Goal: Transaction & Acquisition: Purchase product/service

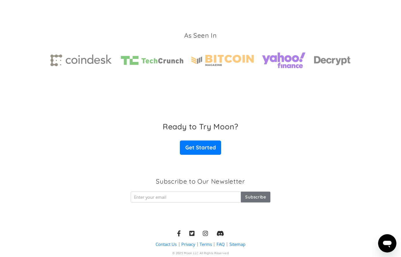
scroll to position [860, 0]
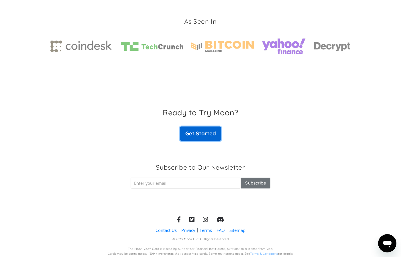
click at [204, 134] on link "Get Started" at bounding box center [200, 134] width 41 height 14
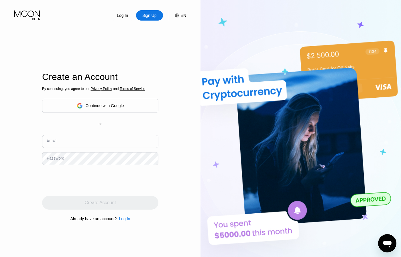
click at [89, 142] on input "text" at bounding box center [100, 141] width 116 height 13
paste input "[EMAIL_ADDRESS][DOMAIN_NAME]"
type input "[EMAIL_ADDRESS][DOMAIN_NAME]"
click at [177, 155] on div "Log In Sign Up EN Language English Save Create an Account By continuing, you ag…" at bounding box center [100, 141] width 200 height 283
click at [79, 142] on input "text" at bounding box center [100, 141] width 116 height 13
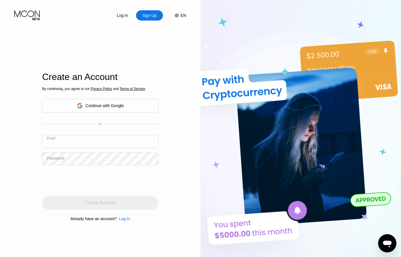
paste input "[EMAIL_ADDRESS][DOMAIN_NAME]"
type input "[EMAIL_ADDRESS][DOMAIN_NAME]"
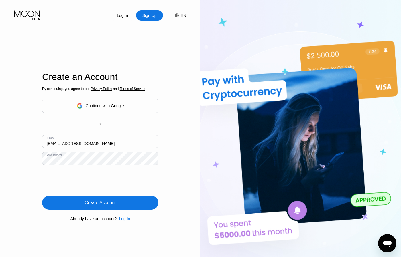
click at [78, 201] on div "Create Account" at bounding box center [100, 203] width 116 height 14
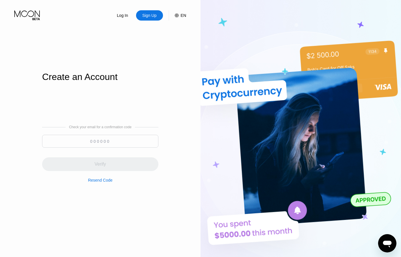
click at [101, 139] on input at bounding box center [100, 141] width 116 height 13
paste input "064628"
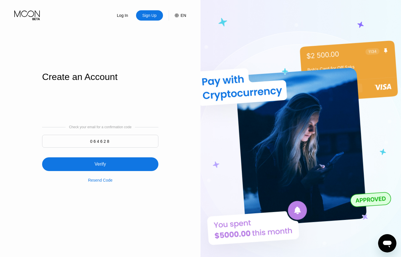
type input "064628"
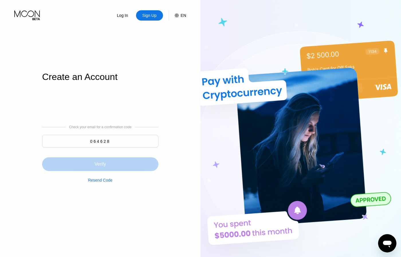
click at [124, 163] on div "Verify" at bounding box center [100, 165] width 116 height 14
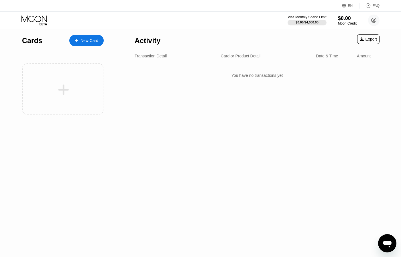
click at [90, 41] on div "New Card" at bounding box center [89, 40] width 18 height 5
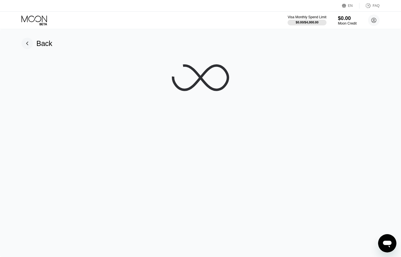
click at [120, 11] on div "EN Language Select an item Save FAQ" at bounding box center [200, 6] width 401 height 12
click at [106, 27] on div "Visa Monthly Spend Limit $0.00 / $4,000.00 $0.00 Moon Credit vkx4el+3345u0l0s7d…" at bounding box center [200, 20] width 401 height 17
click at [84, 20] on div "Visa Monthly Spend Limit $0.00 / $4,000.00 $0.00 Moon Credit vkx4el+3345u0l0s7d…" at bounding box center [200, 20] width 401 height 17
drag, startPoint x: 346, startPoint y: 21, endPoint x: 340, endPoint y: 17, distance: 7.2
click at [342, 21] on div "$0.00" at bounding box center [346, 18] width 19 height 6
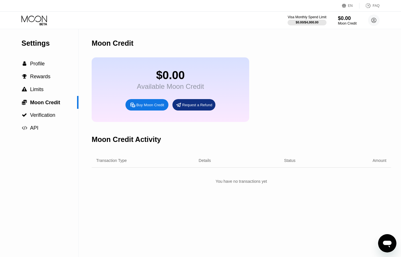
click at [144, 107] on div "Buy Moon Credit" at bounding box center [150, 105] width 28 height 5
type input "0"
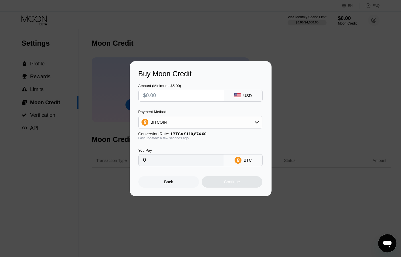
click at [248, 94] on div "USD" at bounding box center [247, 96] width 9 height 5
click at [239, 125] on div "BITCOIN" at bounding box center [199, 122] width 123 height 11
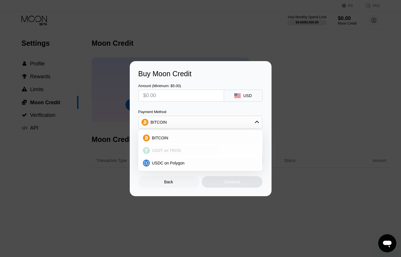
scroll to position [65, 0]
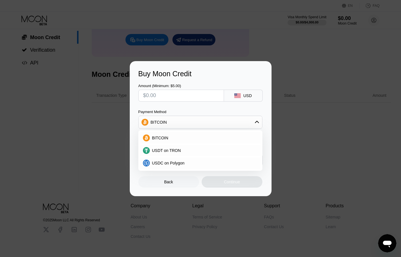
click at [207, 100] on input "text" at bounding box center [181, 95] width 76 height 11
click at [209, 80] on div "Amount (Minimum: $5.00) USD" at bounding box center [200, 90] width 124 height 24
click at [202, 97] on input "text" at bounding box center [181, 95] width 76 height 11
type input "$5"
type input "0.00004510"
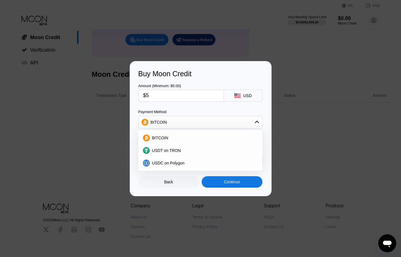
click at [204, 99] on input "$5" at bounding box center [181, 95] width 76 height 11
type input "$50"
type input "0.00045096"
type input "$50"
click at [211, 125] on div "BITCOIN" at bounding box center [199, 122] width 123 height 11
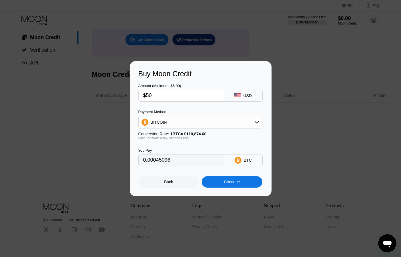
click at [211, 125] on div "BITCOIN" at bounding box center [199, 122] width 123 height 11
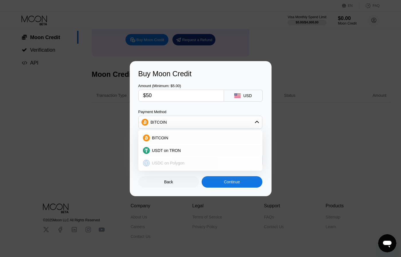
click at [181, 164] on span "USDC on Polygon" at bounding box center [168, 163] width 33 height 5
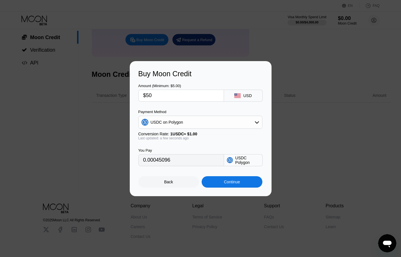
type input "50.00000000"
click at [216, 181] on div "Continue" at bounding box center [231, 182] width 61 height 11
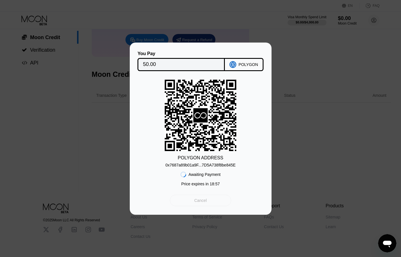
click at [202, 201] on div "Cancel" at bounding box center [200, 200] width 13 height 5
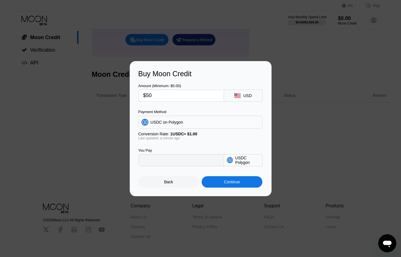
type input "50.00000000"
click at [180, 184] on div "Back" at bounding box center [168, 182] width 61 height 11
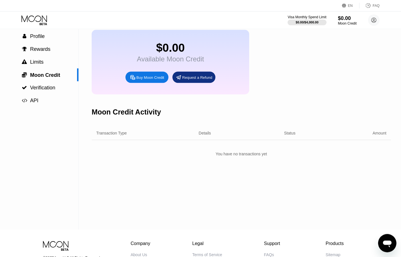
scroll to position [0, 0]
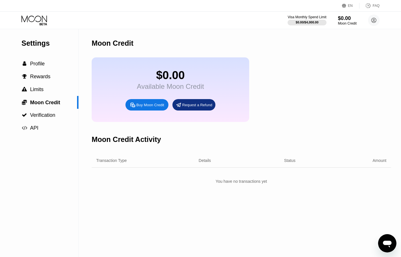
click at [33, 21] on icon at bounding box center [33, 18] width 25 height 7
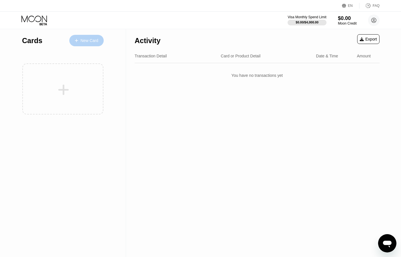
click at [89, 41] on div "New Card" at bounding box center [89, 40] width 18 height 5
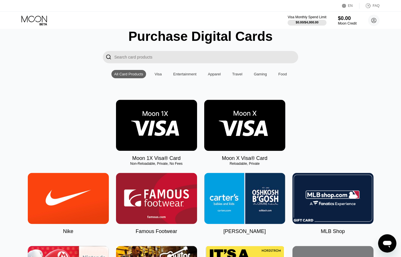
scroll to position [33, 0]
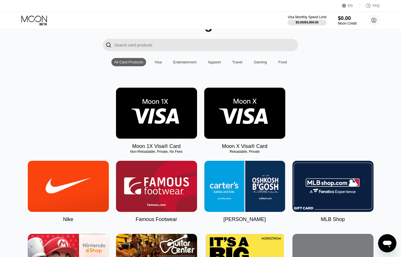
click at [236, 115] on img at bounding box center [244, 113] width 81 height 51
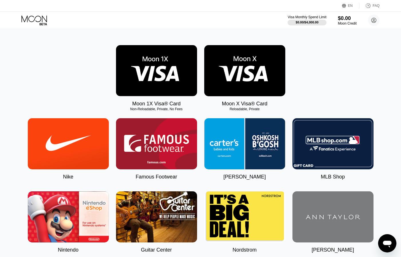
scroll to position [98, 0]
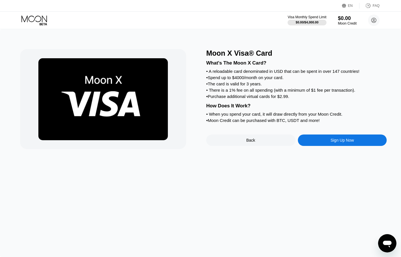
click at [250, 118] on div "What's The Moon X Card? • A reloadable card denominated in USD that can be spen…" at bounding box center [296, 91] width 180 height 67
drag, startPoint x: 250, startPoint y: 118, endPoint x: 237, endPoint y: 70, distance: 49.3
click at [240, 76] on div "What's The Moon X Card? • A reloadable card denominated in USD that can be spen…" at bounding box center [296, 91] width 180 height 67
click at [322, 140] on div "Sign Up Now" at bounding box center [342, 140] width 89 height 11
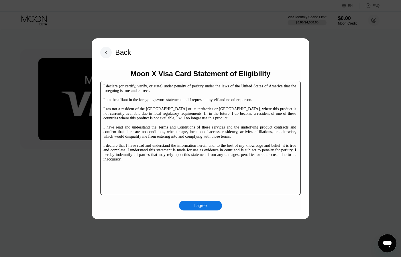
click at [163, 86] on div "I declare (or certify, verify, or state) under penalty of perjury under the law…" at bounding box center [199, 123] width 193 height 78
click at [159, 91] on div "I declare (or certify, verify, or state) under penalty of perjury under the law…" at bounding box center [199, 123] width 193 height 78
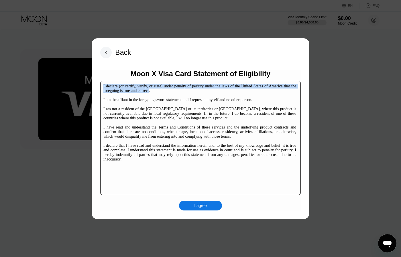
click at [159, 91] on div "I declare (or certify, verify, or state) under penalty of perjury under the law…" at bounding box center [199, 123] width 193 height 78
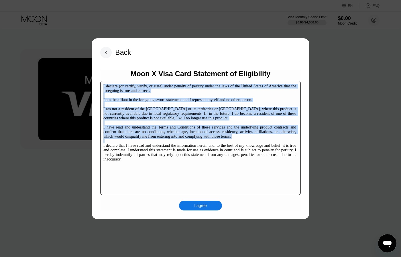
drag, startPoint x: 159, startPoint y: 91, endPoint x: 173, endPoint y: 165, distance: 75.7
click at [173, 162] on div "I declare (or certify, verify, or state) under penalty of perjury under the law…" at bounding box center [199, 123] width 193 height 78
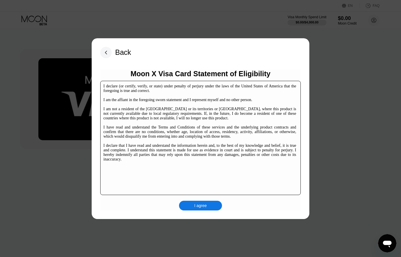
click at [200, 206] on div "I agree" at bounding box center [200, 205] width 13 height 5
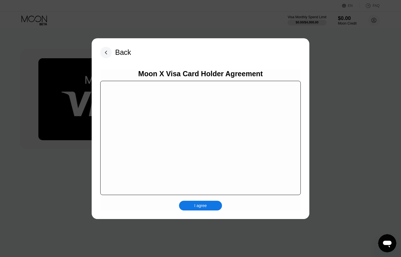
scroll to position [84, 0]
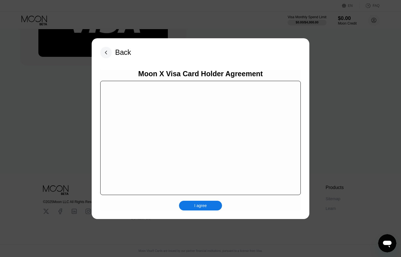
click at [201, 202] on div "I agree" at bounding box center [200, 206] width 43 height 10
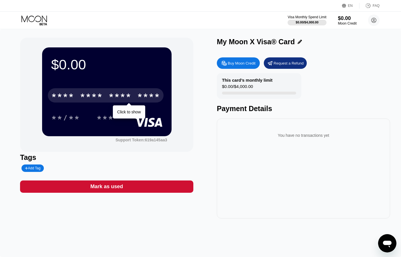
click at [55, 95] on div "* * * *" at bounding box center [62, 96] width 23 height 9
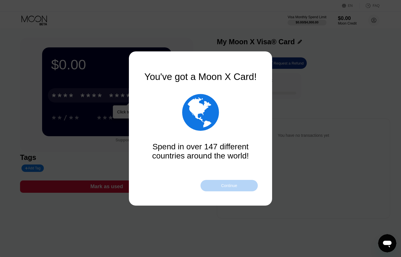
click at [231, 186] on div "Continue" at bounding box center [229, 186] width 16 height 5
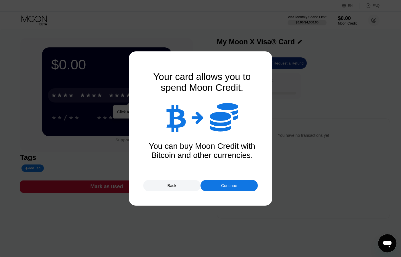
click at [221, 185] on div "Continue" at bounding box center [229, 186] width 16 height 5
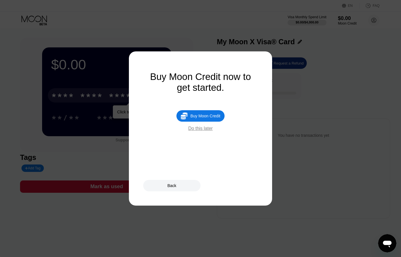
click at [196, 129] on div "Do this later" at bounding box center [200, 128] width 24 height 5
